Goal: Transaction & Acquisition: Purchase product/service

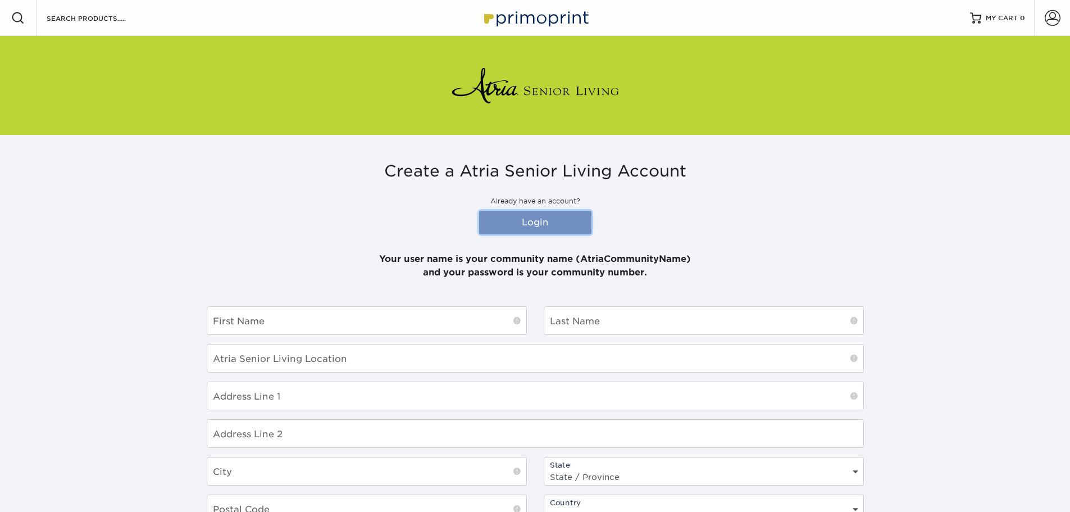
click at [516, 226] on link "Login" at bounding box center [535, 223] width 112 height 24
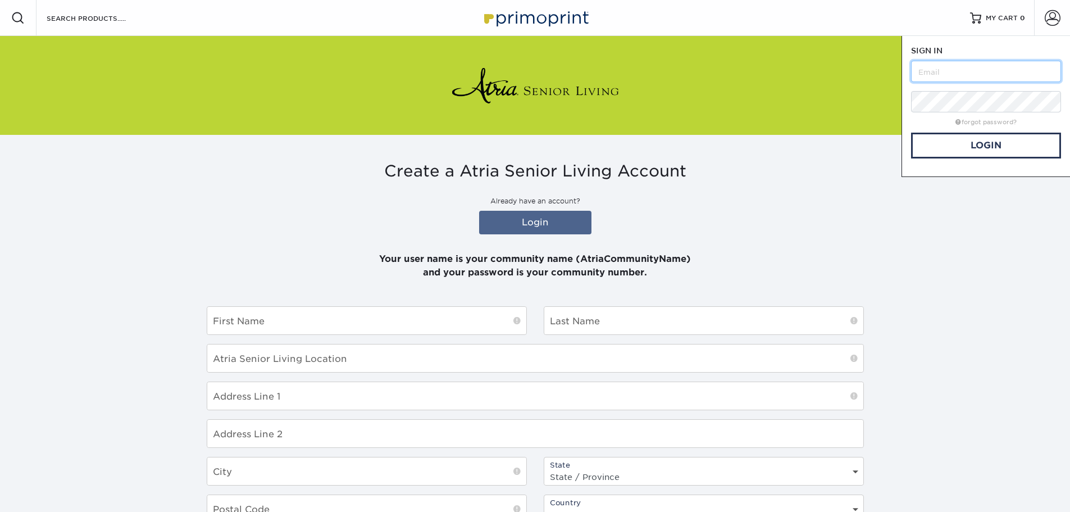
click at [1028, 75] on input "text" at bounding box center [986, 71] width 150 height 21
type input "AtriaCarrollton"
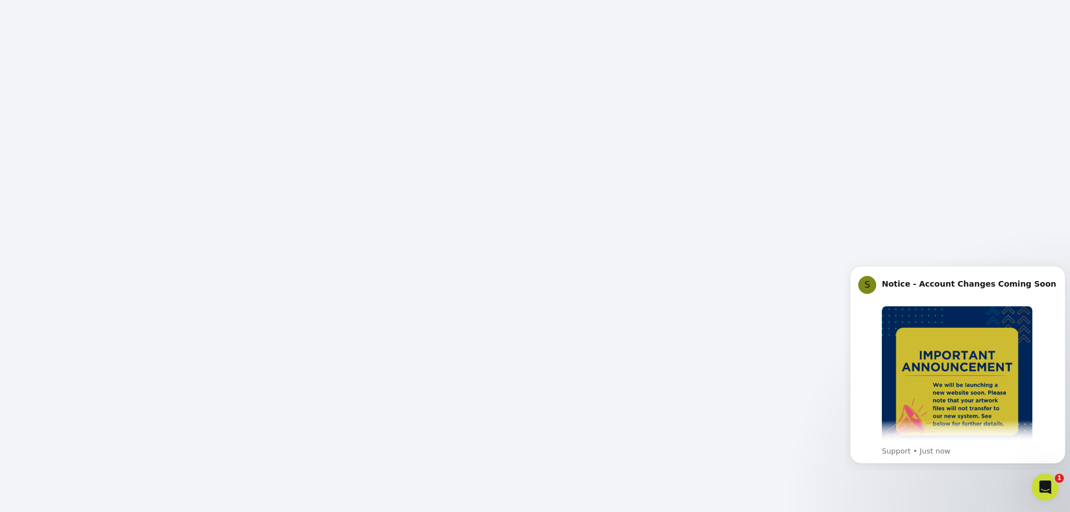
scroll to position [122, 0]
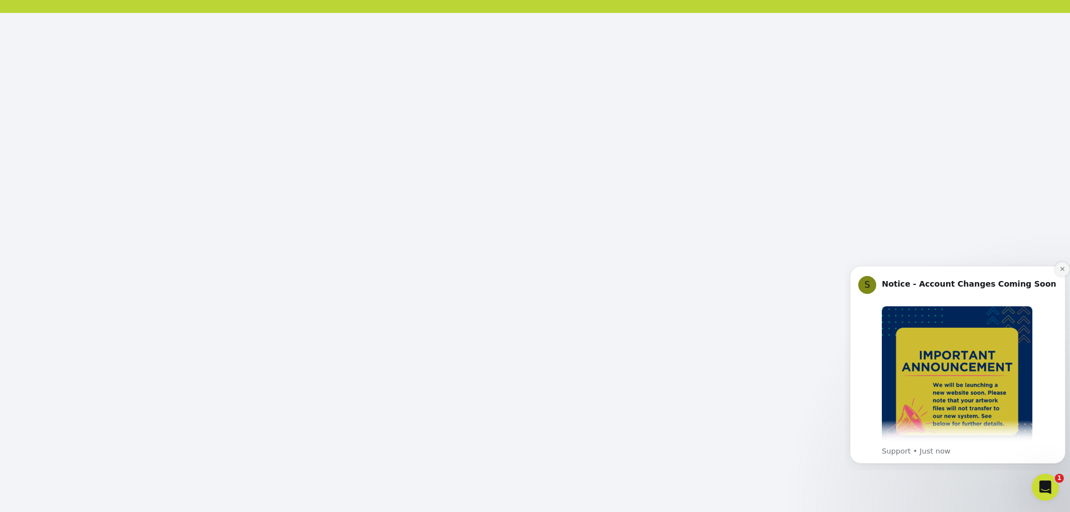
click at [1062, 274] on button "Dismiss notification" at bounding box center [1062, 269] width 15 height 15
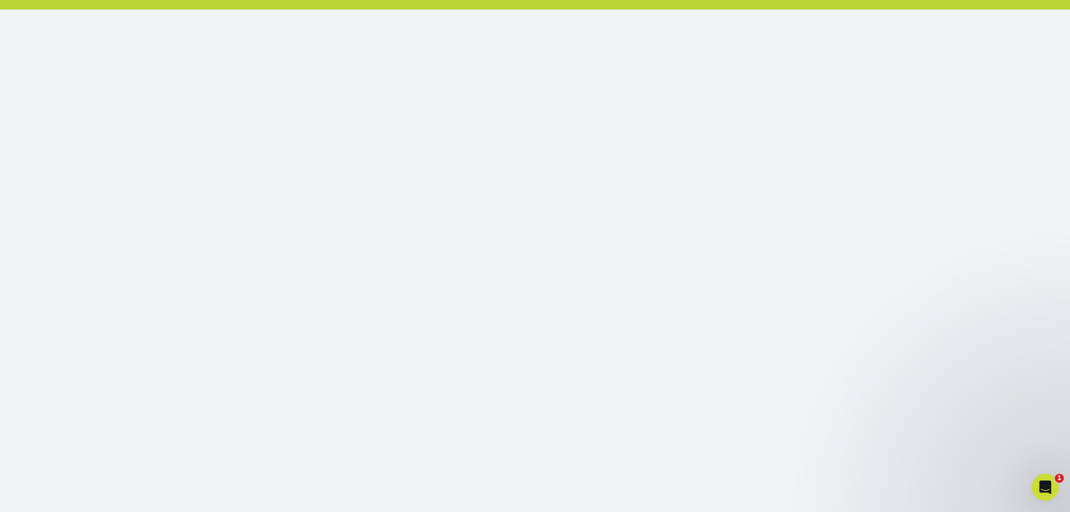
scroll to position [131, 0]
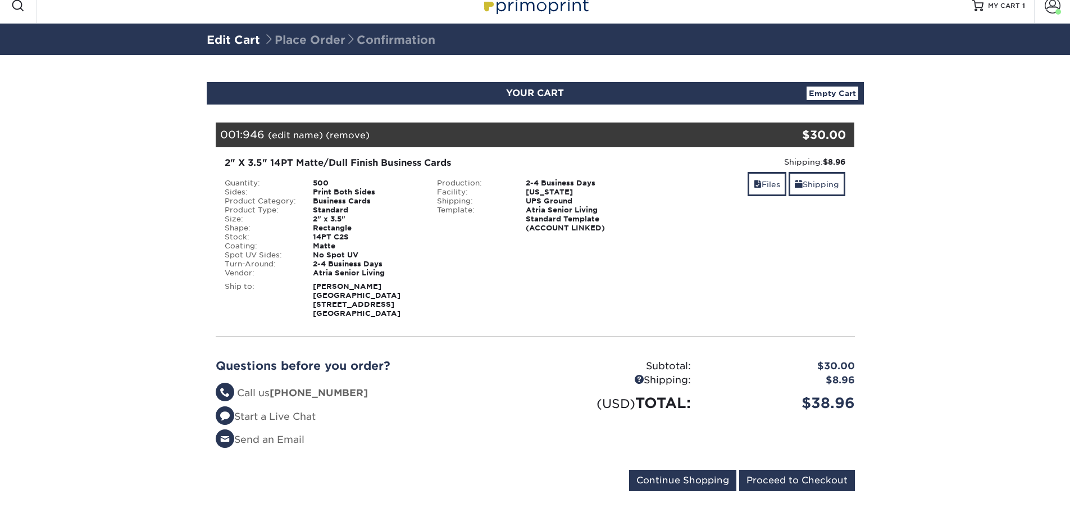
scroll to position [23, 0]
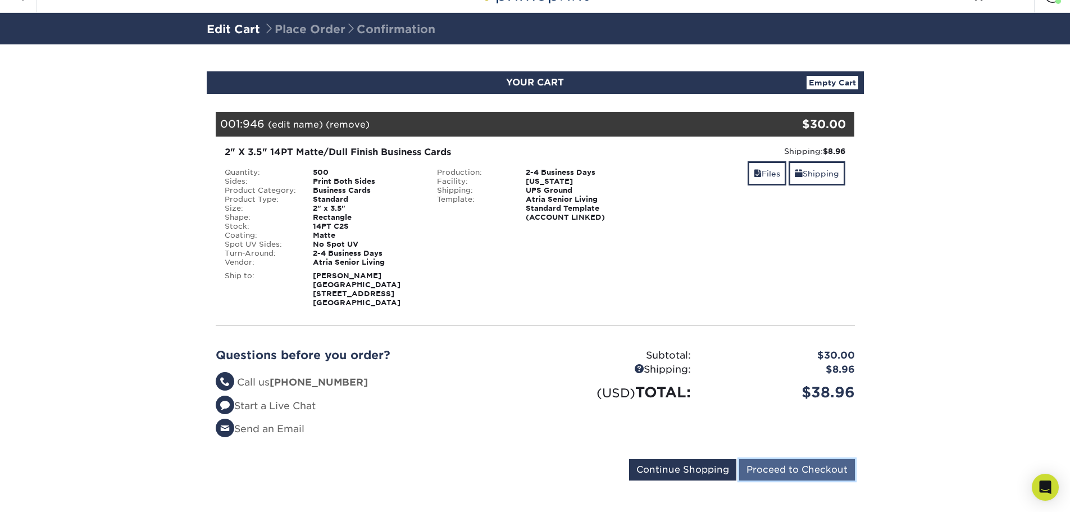
click at [791, 459] on input "Proceed to Checkout" at bounding box center [797, 469] width 116 height 21
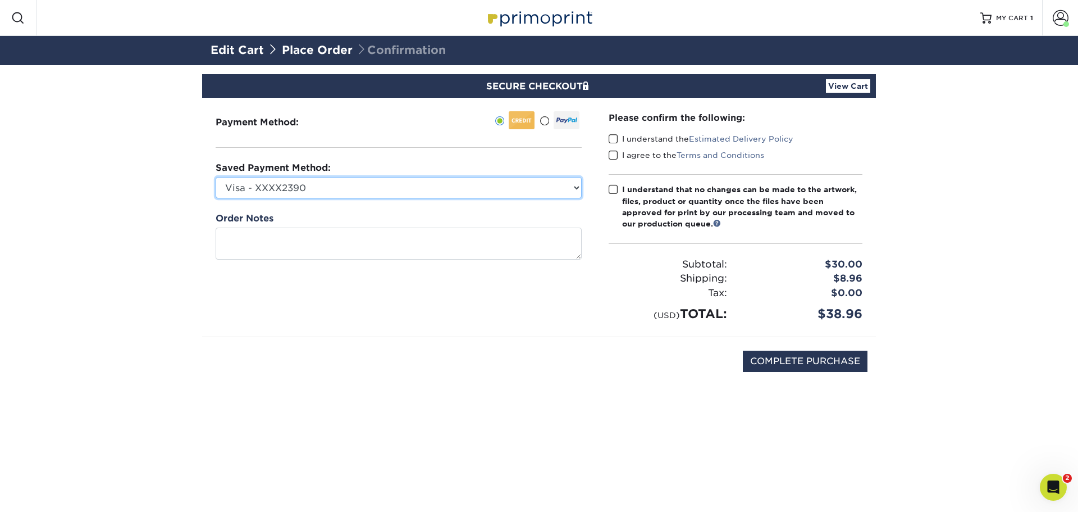
click at [304, 193] on select "Visa - XXXX2390 Visa - XXXX0246 Visa - XXXX7094 Visa - XXXX4048 Visa - XXXX8074…" at bounding box center [399, 187] width 366 height 21
click at [269, 194] on select "Visa - XXXX2390 Visa - XXXX0246 Visa - XXXX7094 Visa - XXXX4048 Visa - XXXX8074…" at bounding box center [399, 187] width 366 height 21
select select "74603"
click at [216, 177] on select "Visa - XXXX2390 Visa - XXXX0246 Visa - XXXX7094 Visa - XXXX4048 Visa - XXXX8074…" at bounding box center [399, 187] width 366 height 21
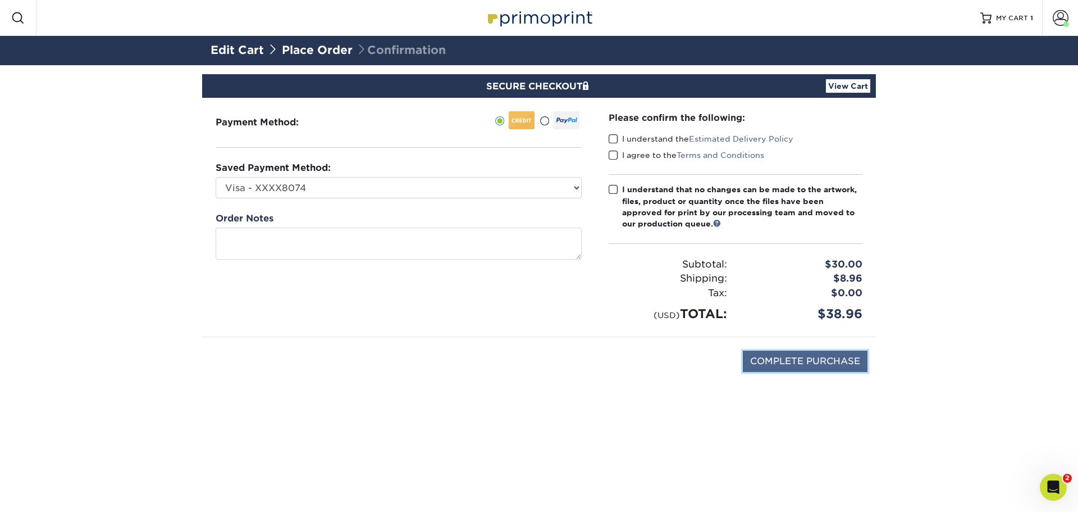
click at [840, 362] on input "COMPLETE PURCHASE" at bounding box center [805, 360] width 125 height 21
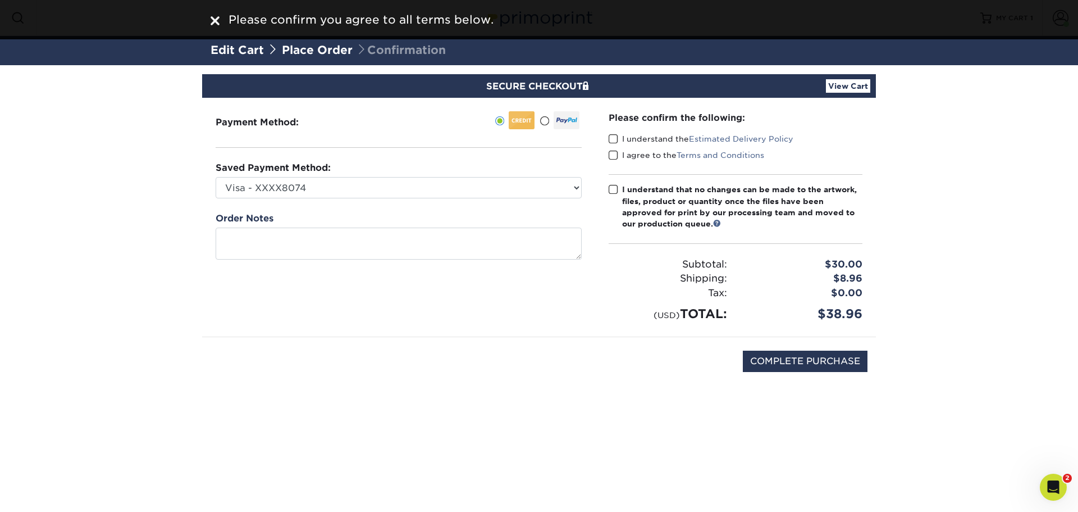
click at [619, 138] on label "I understand the Estimated Delivery Policy" at bounding box center [701, 138] width 185 height 11
click at [0, 0] on input "I understand the Estimated Delivery Policy" at bounding box center [0, 0] width 0 height 0
click at [613, 153] on span at bounding box center [614, 155] width 10 height 11
click at [0, 0] on input "I agree to the Terms and Conditions" at bounding box center [0, 0] width 0 height 0
click at [621, 188] on label "I understand that no changes can be made to the artwork, files, product or quan…" at bounding box center [736, 207] width 254 height 46
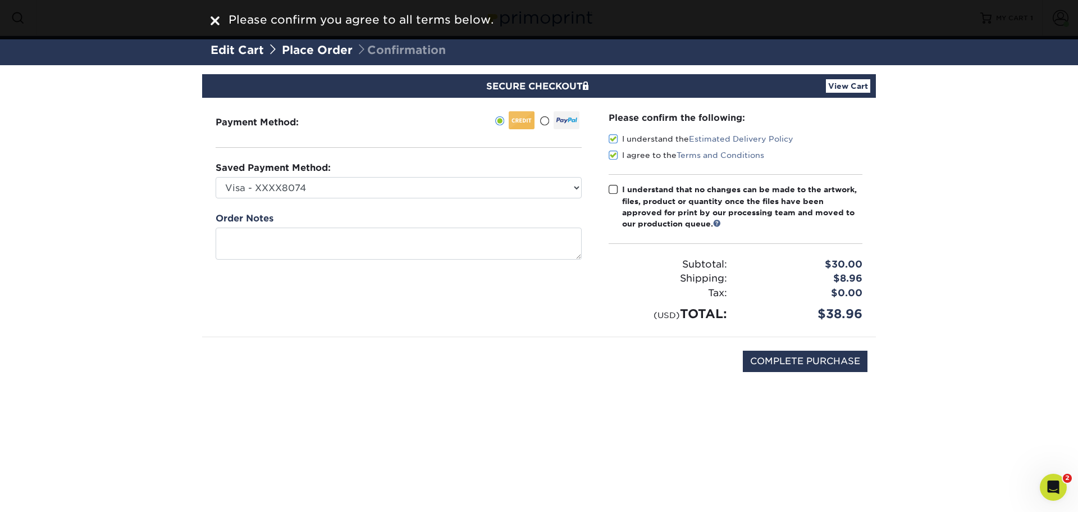
click at [0, 0] on input "I understand that no changes can be made to the artwork, files, product or quan…" at bounding box center [0, 0] width 0 height 0
click at [777, 364] on input "COMPLETE PURCHASE" at bounding box center [805, 360] width 125 height 21
type input "PROCESSING, PLEASE WAIT..."
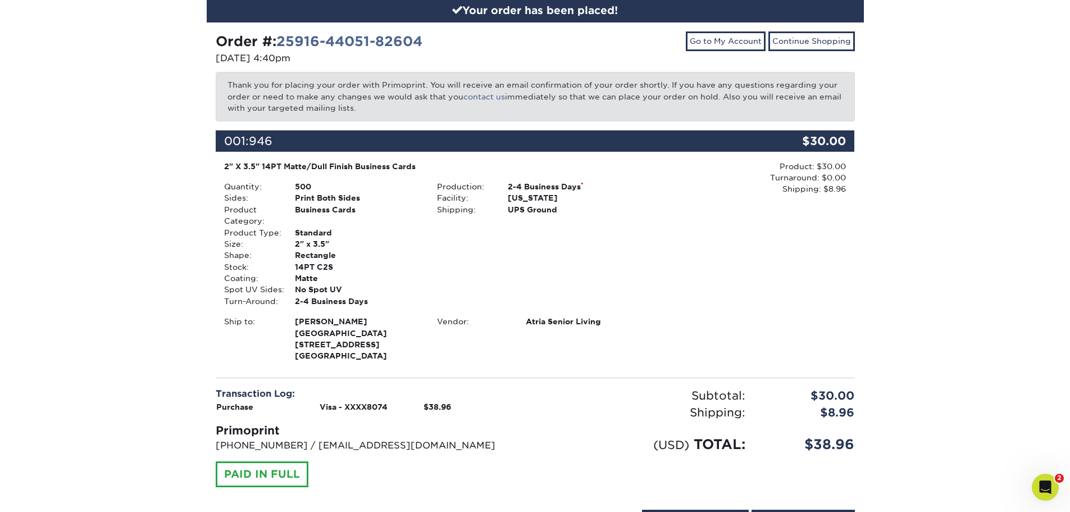
scroll to position [142, 0]
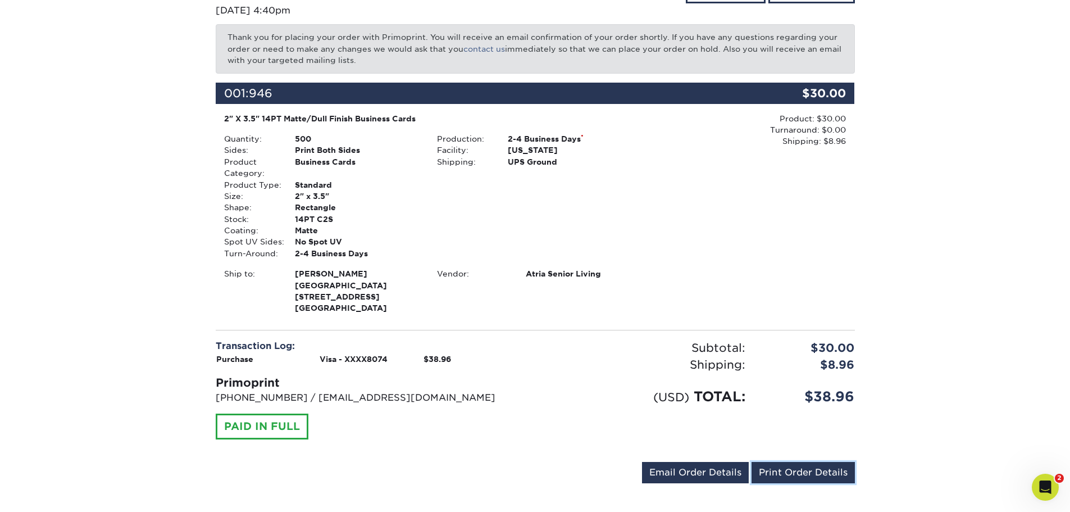
drag, startPoint x: 797, startPoint y: 466, endPoint x: 555, endPoint y: 351, distance: 267.3
click at [797, 466] on link "Print Order Details" at bounding box center [802, 472] width 103 height 21
